Goal: Task Accomplishment & Management: Complete application form

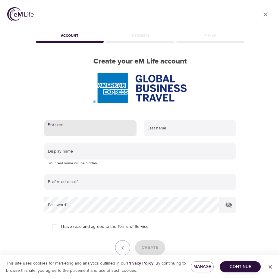
click at [98, 126] on input "text" at bounding box center [90, 128] width 92 height 16
type input "[PERSON_NAME]"
type input "[PERSON_NAME][EMAIL_ADDRESS][PERSON_NAME][DOMAIN_NAME]"
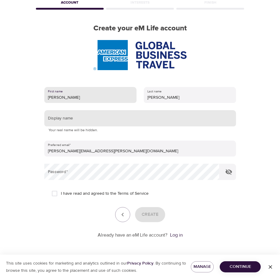
scroll to position [33, 0]
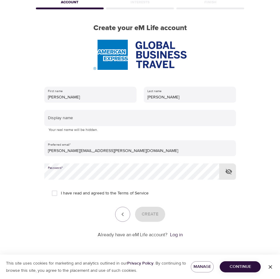
click at [56, 191] on input "I have read and agreed to the Terms of Service" at bounding box center [54, 193] width 13 height 13
checkbox input "true"
click at [152, 212] on span "Create" at bounding box center [149, 214] width 17 height 8
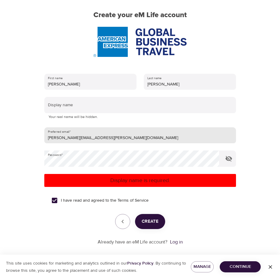
scroll to position [54, 0]
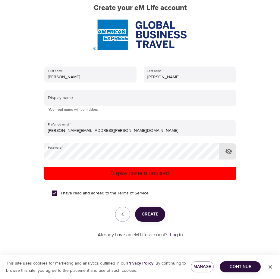
click at [231, 151] on icon "button" at bounding box center [228, 152] width 7 height 6
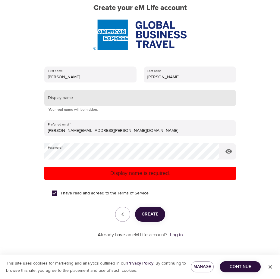
click at [106, 97] on input "text" at bounding box center [139, 98] width 191 height 16
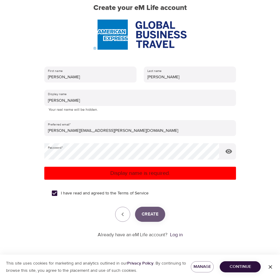
click at [153, 216] on span "Create" at bounding box center [149, 214] width 17 height 8
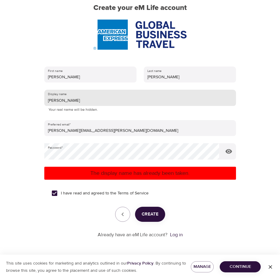
click at [90, 105] on input "[PERSON_NAME]" at bounding box center [139, 98] width 191 height 16
type input "PatrickG"
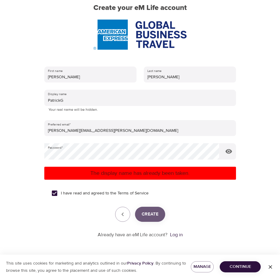
click at [152, 215] on span "Create" at bounding box center [149, 214] width 17 height 8
